Goal: Transaction & Acquisition: Book appointment/travel/reservation

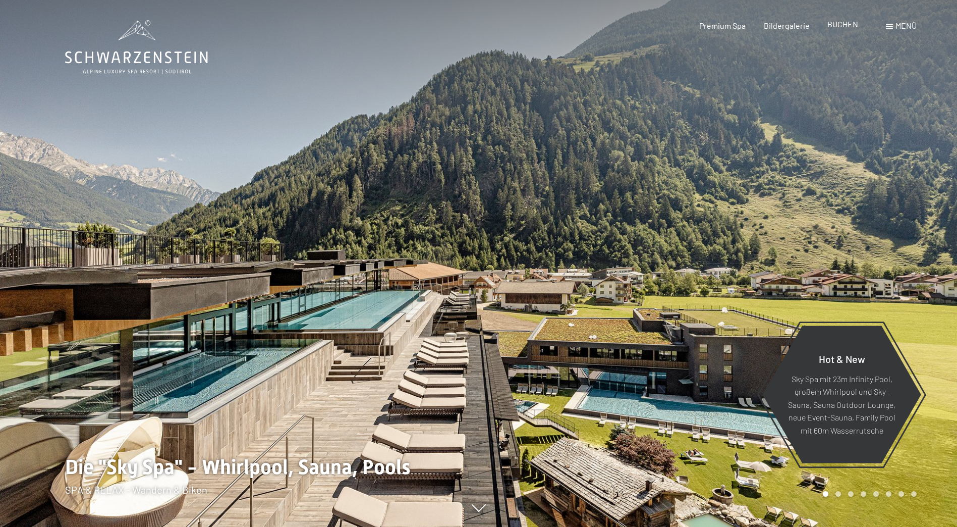
click at [840, 26] on span "BUCHEN" at bounding box center [842, 24] width 31 height 10
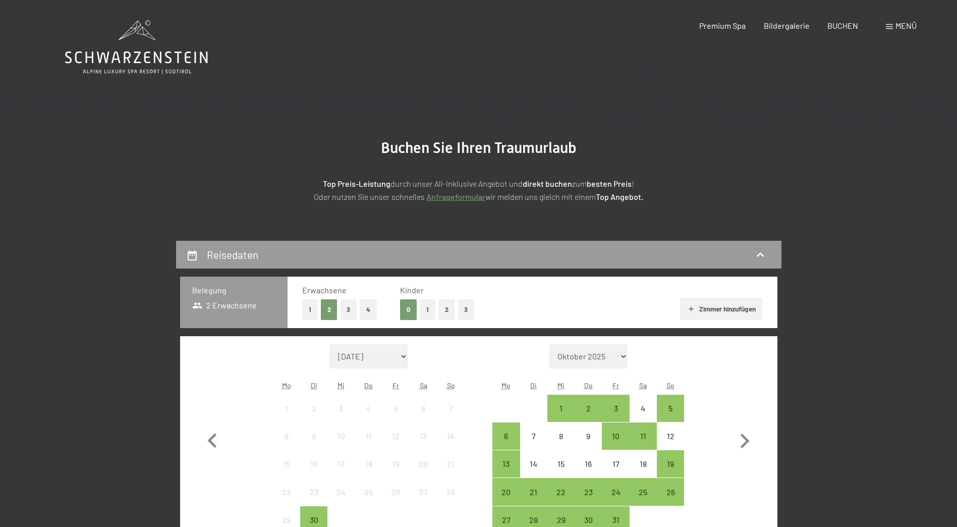
click at [310, 305] on button "1" at bounding box center [310, 309] width 16 height 21
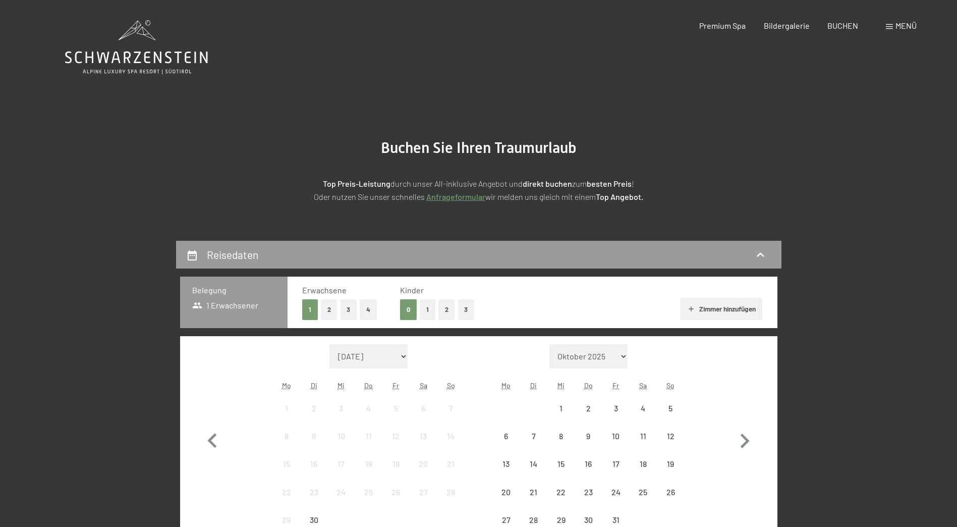
click at [428, 312] on button "1" at bounding box center [428, 309] width 16 height 21
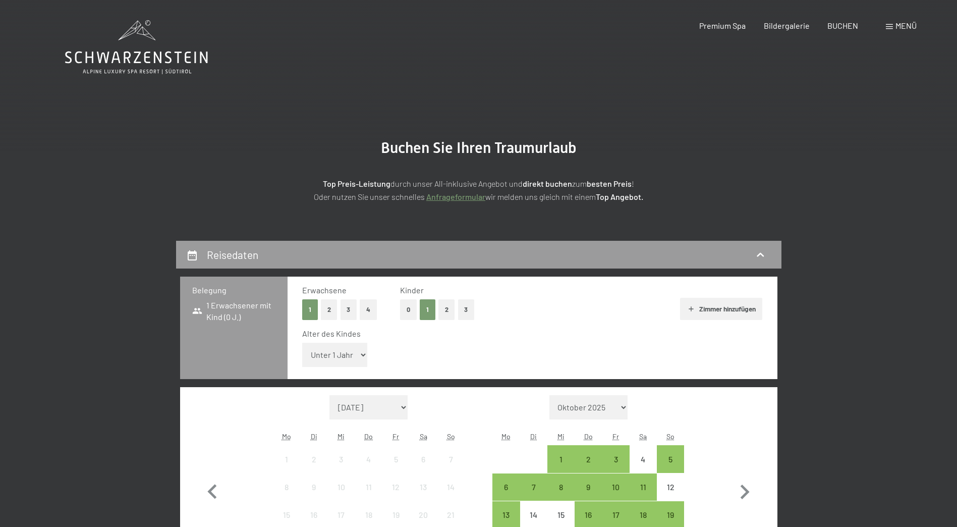
click at [339, 354] on select "Unter 1 Jahr 1 Jahr 2 Jahre 3 Jahre 4 Jahre 5 Jahre 6 Jahre 7 Jahre 8 Jahre 9 J…" at bounding box center [335, 355] width 66 height 24
select select "10"
click at [302, 343] on select "Unter 1 Jahr 1 Jahr 2 Jahre 3 Jahre 4 Jahre 5 Jahre 6 Jahre 7 Jahre 8 Jahre 9 J…" at bounding box center [335, 355] width 66 height 24
click at [745, 492] on icon "button" at bounding box center [744, 491] width 29 height 29
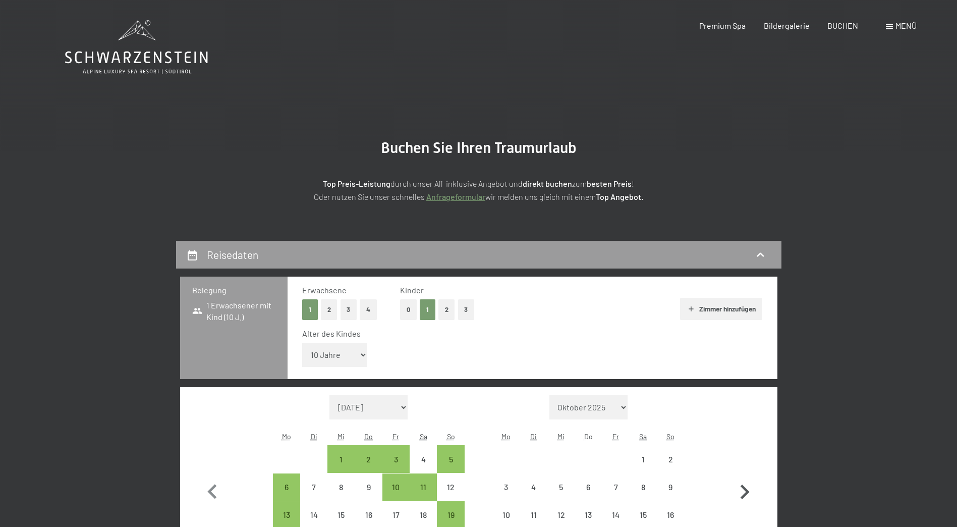
click at [745, 492] on icon "button" at bounding box center [744, 491] width 29 height 29
select select "[DATE]"
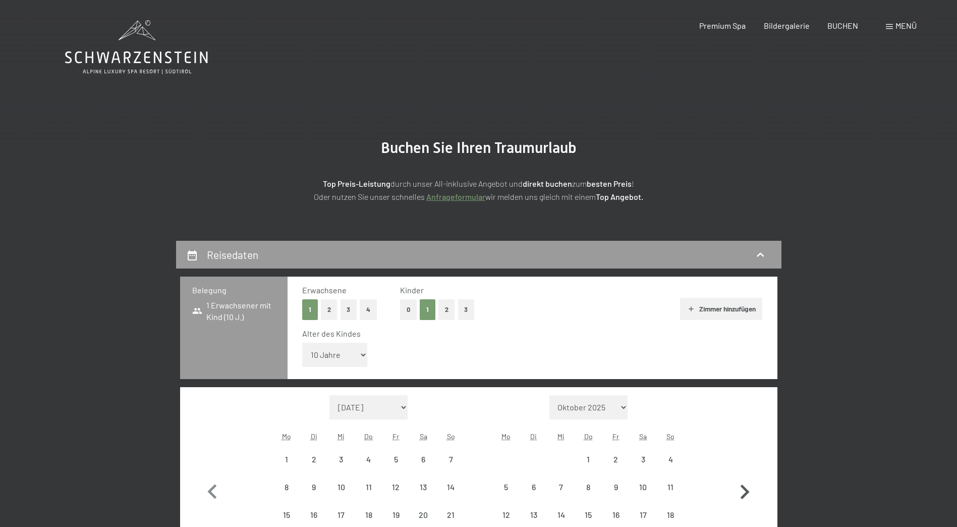
click at [745, 492] on icon "button" at bounding box center [744, 491] width 29 height 29
select select "[DATE]"
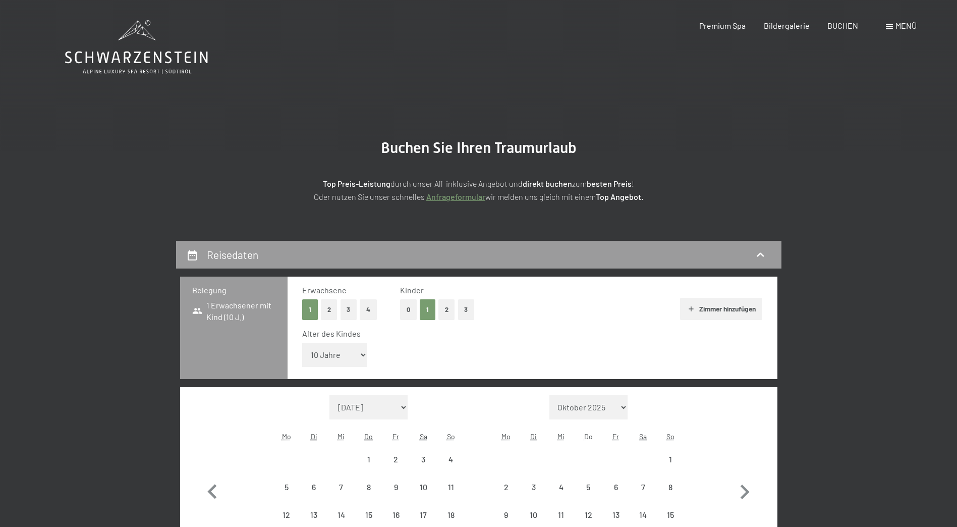
select select "[DATE]"
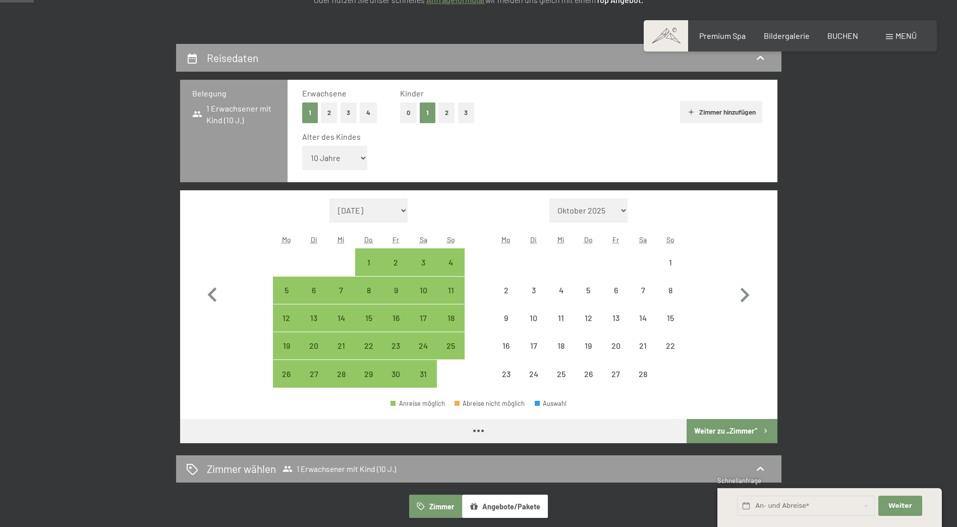
scroll to position [202, 0]
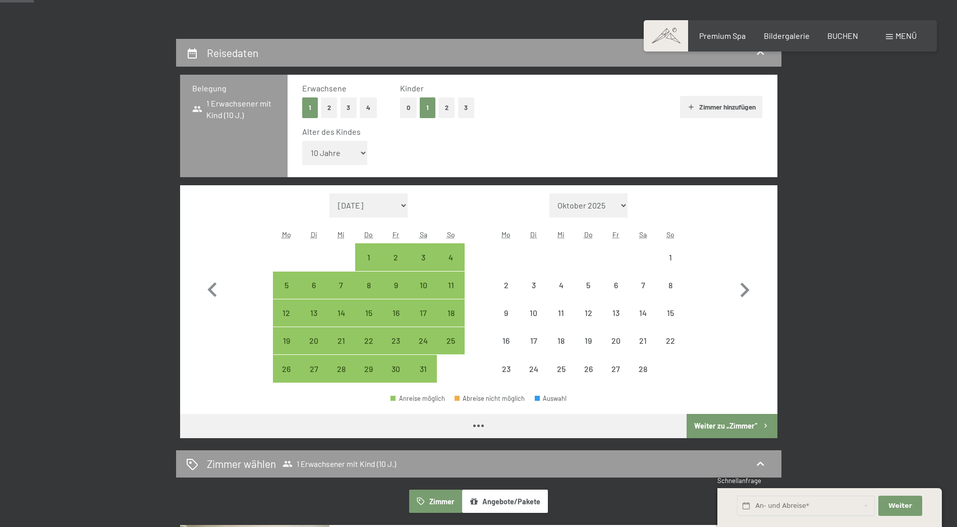
select select "[DATE]"
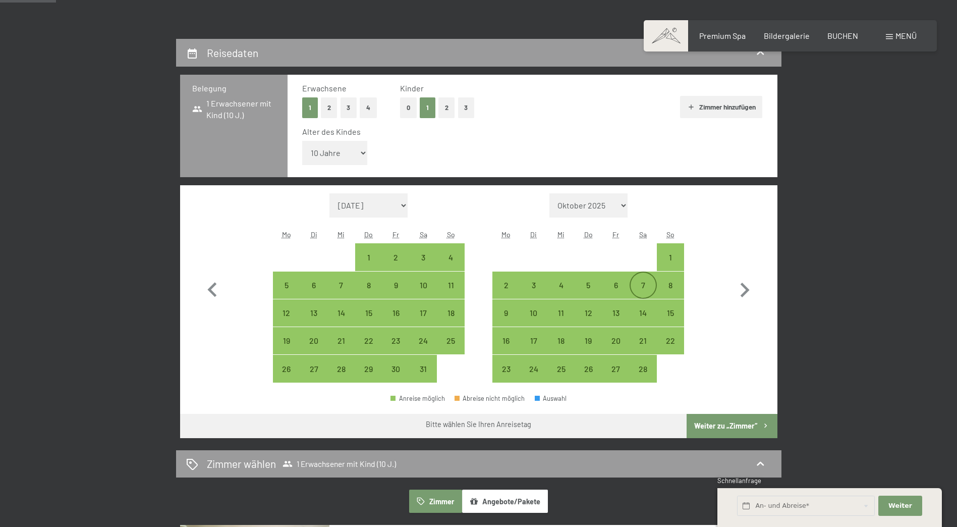
click at [647, 281] on div "7" at bounding box center [643, 293] width 25 height 25
select select "[DATE]"
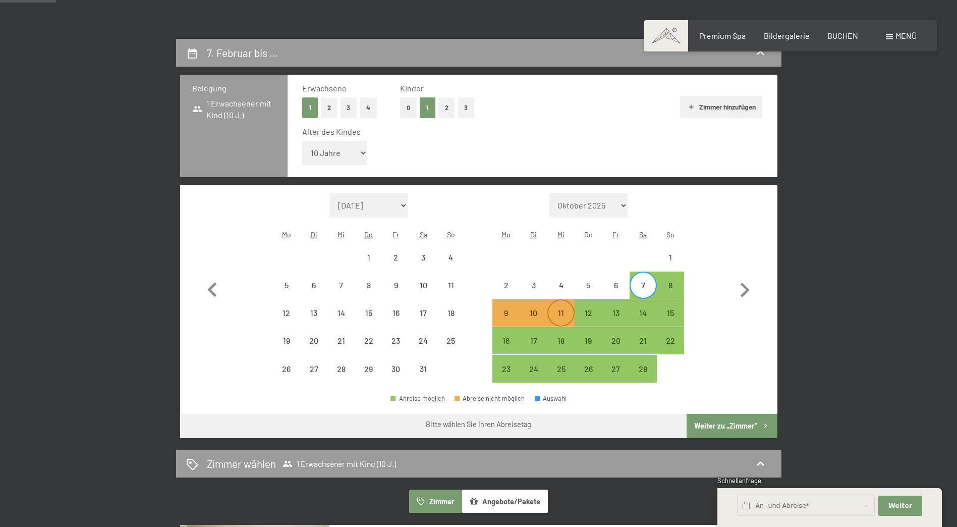
click at [560, 311] on div "11" at bounding box center [560, 321] width 25 height 25
select select "[DATE]"
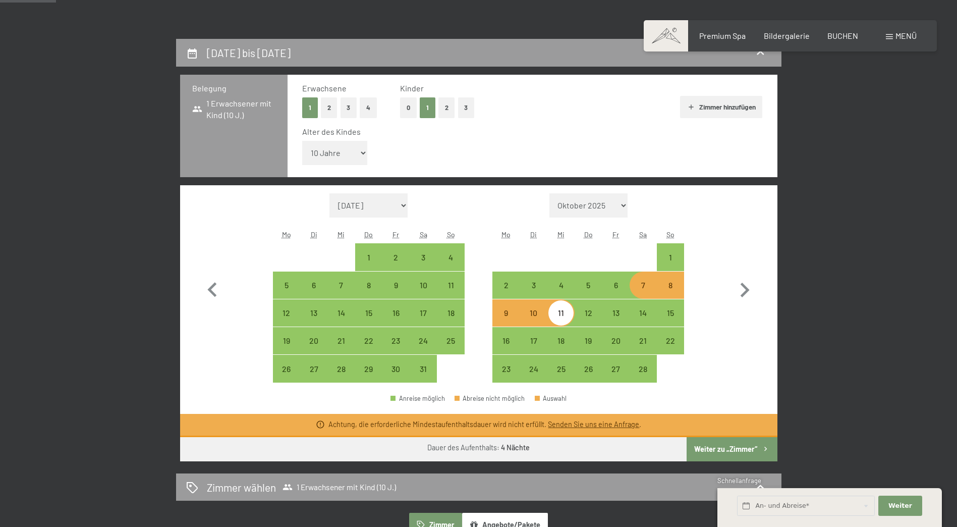
click at [643, 282] on div "7" at bounding box center [643, 293] width 25 height 25
select select "[DATE]"
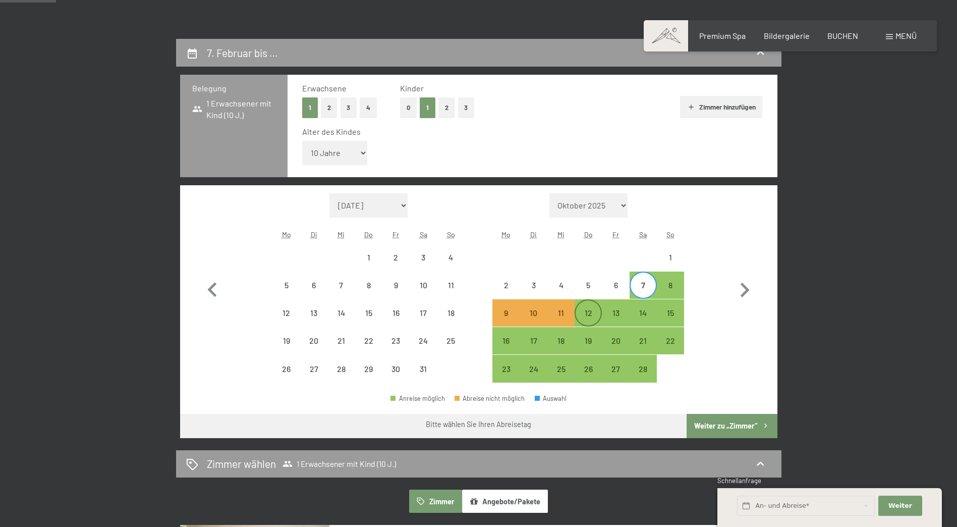
click at [585, 314] on div "12" at bounding box center [588, 321] width 25 height 25
select select "[DATE]"
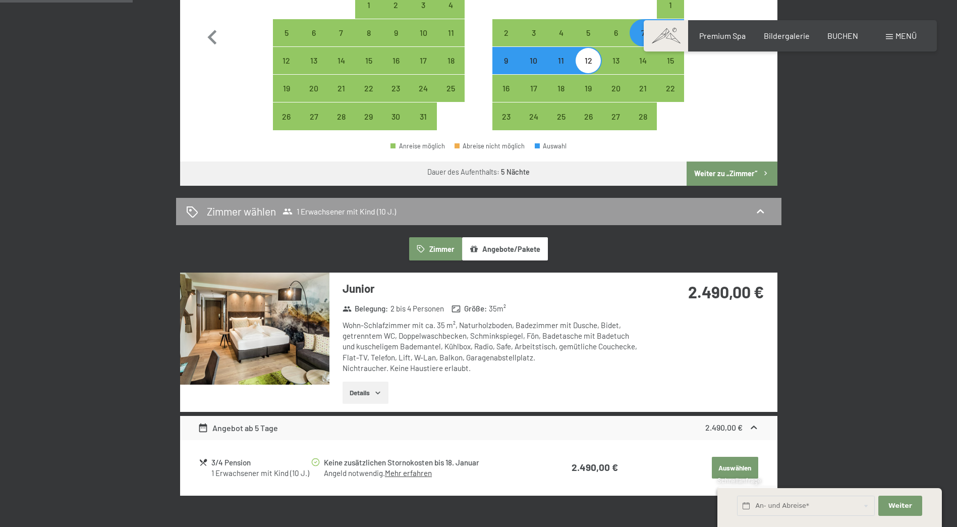
scroll to position [504, 0]
